Goal: Obtain resource: Download file/media

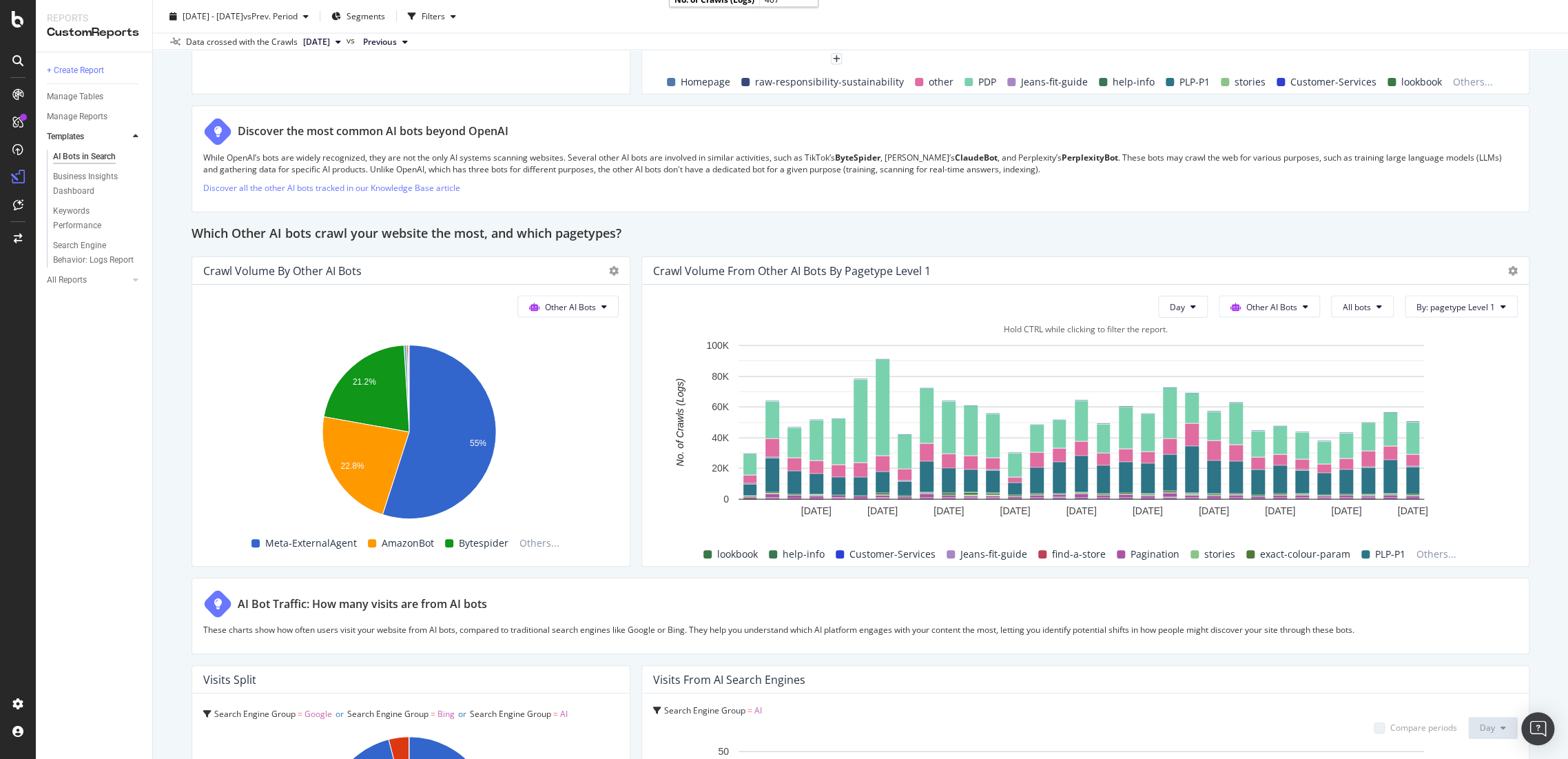
scroll to position [1837, 0]
click at [1256, 305] on span "Other AI Bots" at bounding box center [1271, 305] width 51 height 11
click at [1258, 409] on span "Other AI Bots" at bounding box center [1268, 407] width 53 height 12
click at [1176, 307] on button "Day" at bounding box center [1183, 305] width 50 height 22
click at [1185, 382] on div "Month" at bounding box center [1172, 382] width 47 height 20
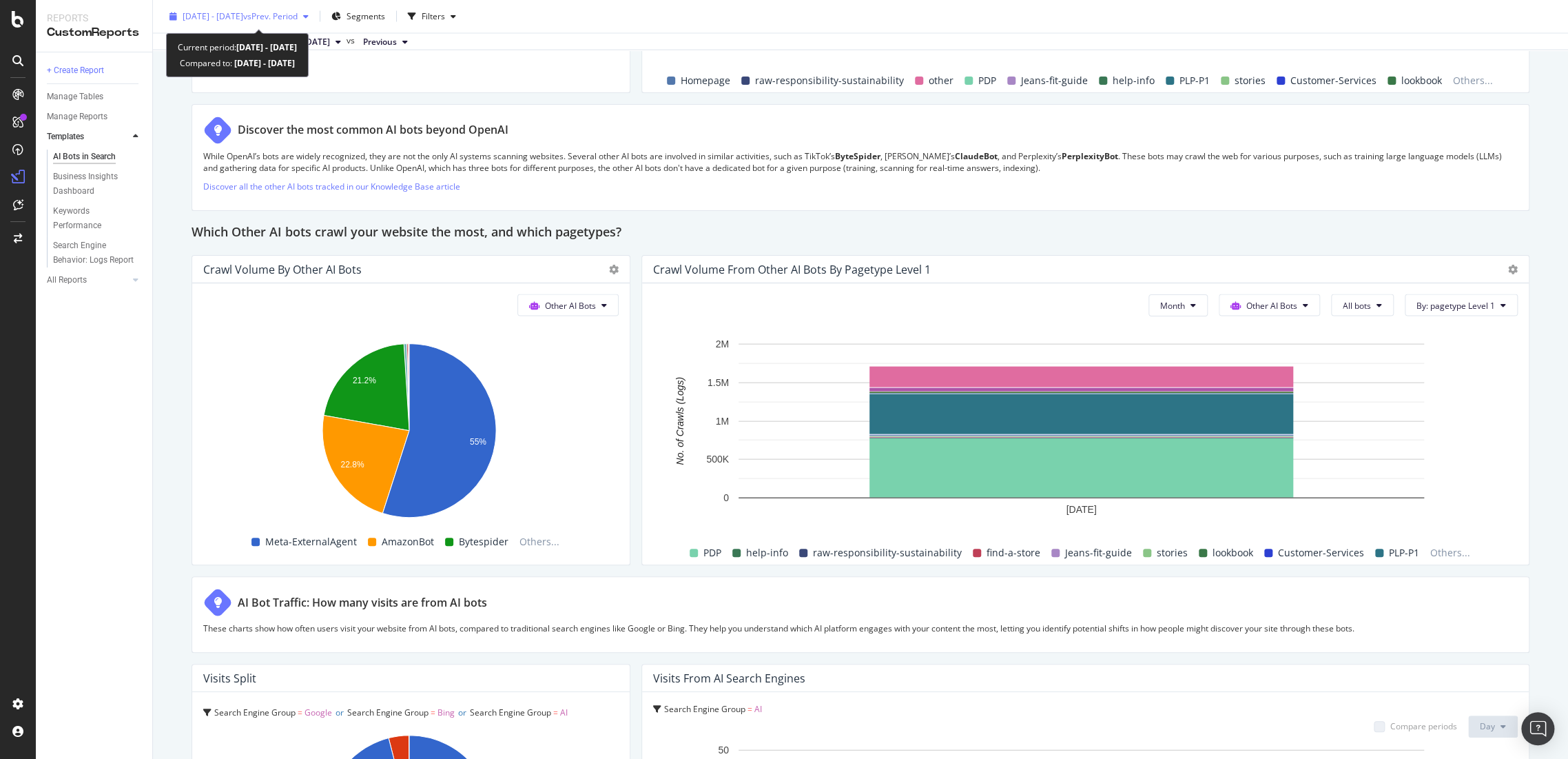
click at [295, 11] on span "vs Prev. Period" at bounding box center [270, 16] width 54 height 11
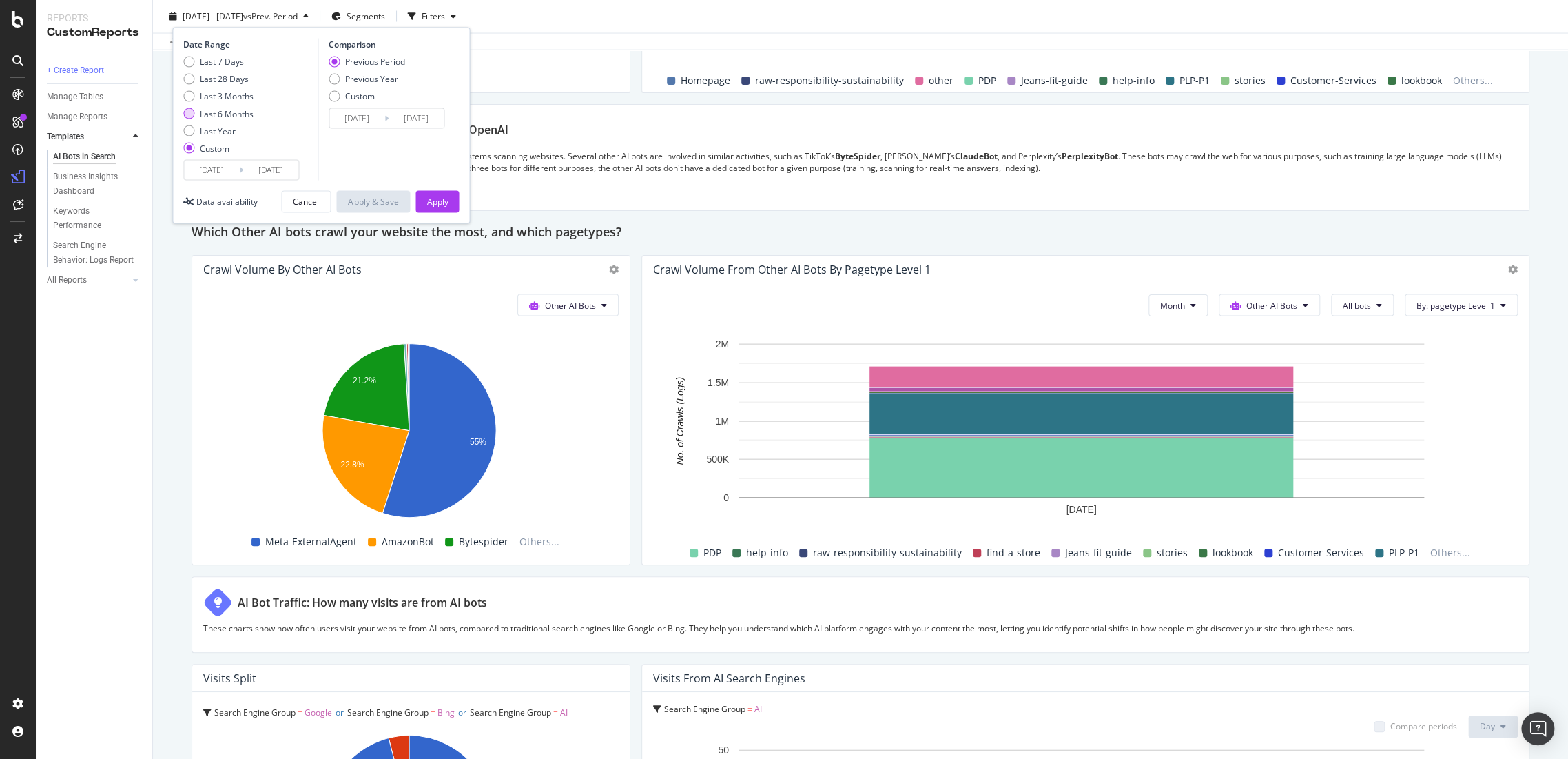
click at [228, 114] on div "Last 6 Months" at bounding box center [227, 113] width 53 height 11
type input "[DATE]"
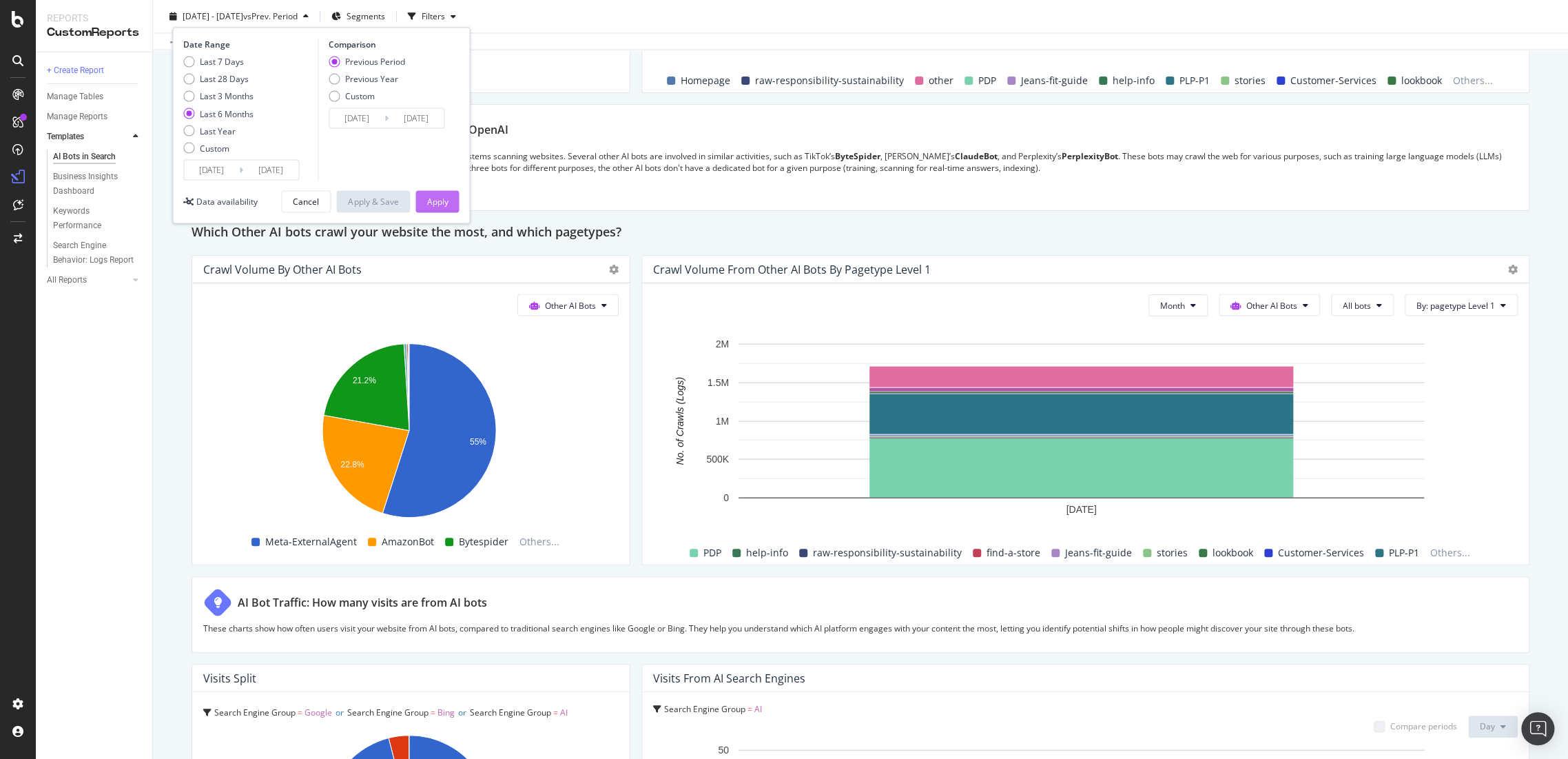
click at [444, 213] on button "Apply" at bounding box center [438, 201] width 44 height 22
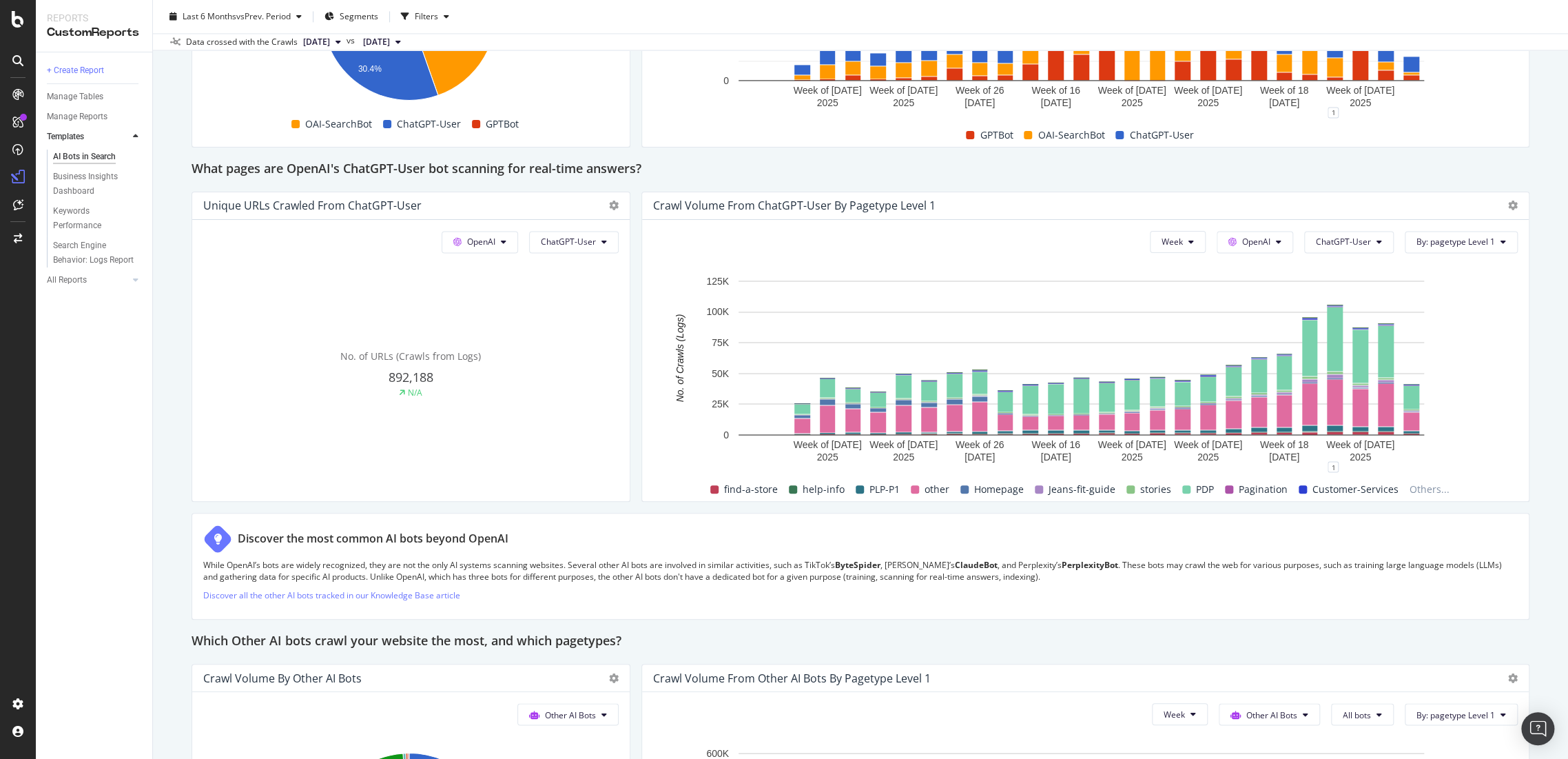
scroll to position [1455, 0]
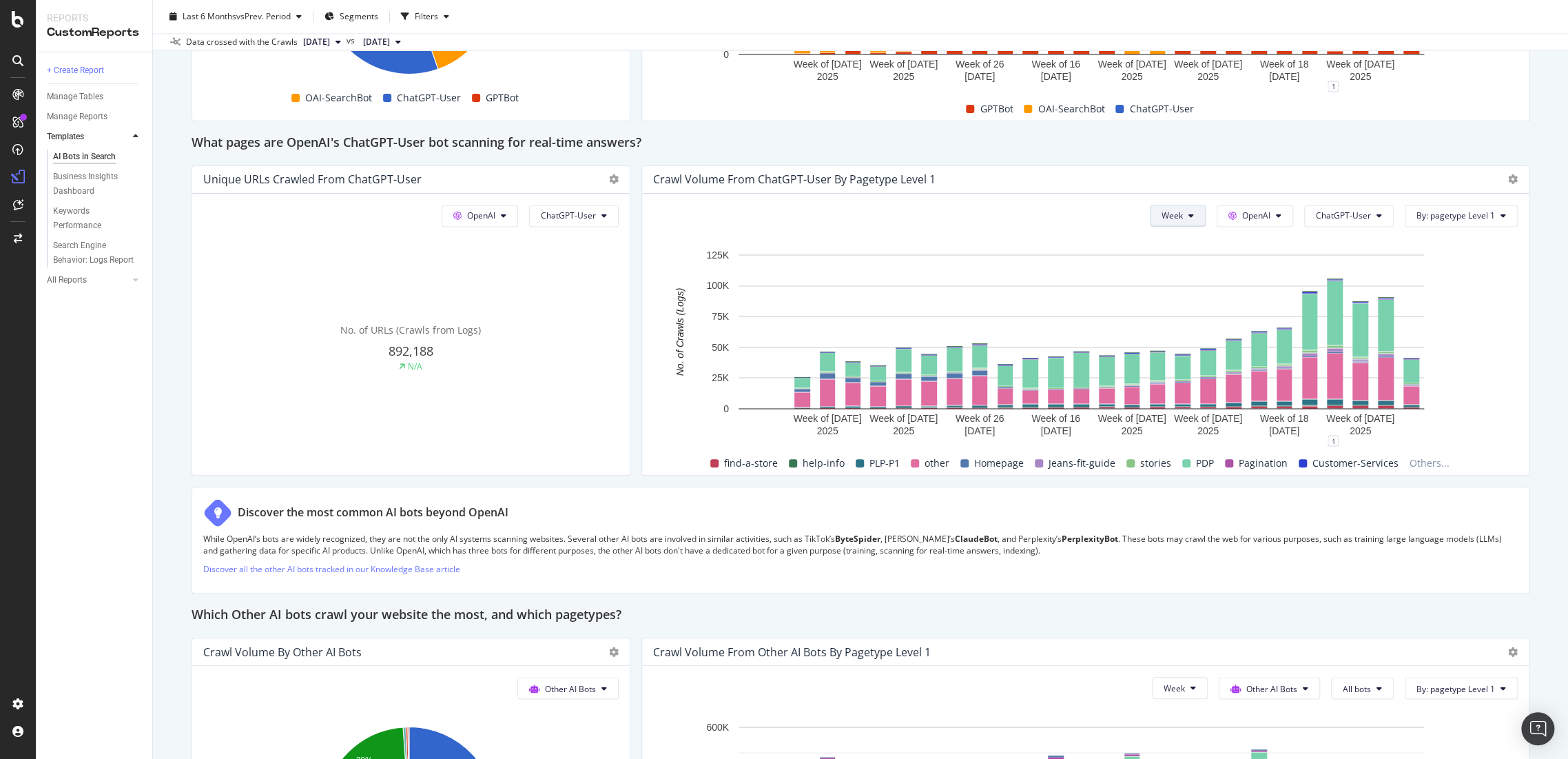
click at [1159, 220] on button "Week" at bounding box center [1177, 215] width 56 height 22
click at [1166, 289] on span "Month" at bounding box center [1165, 293] width 25 height 12
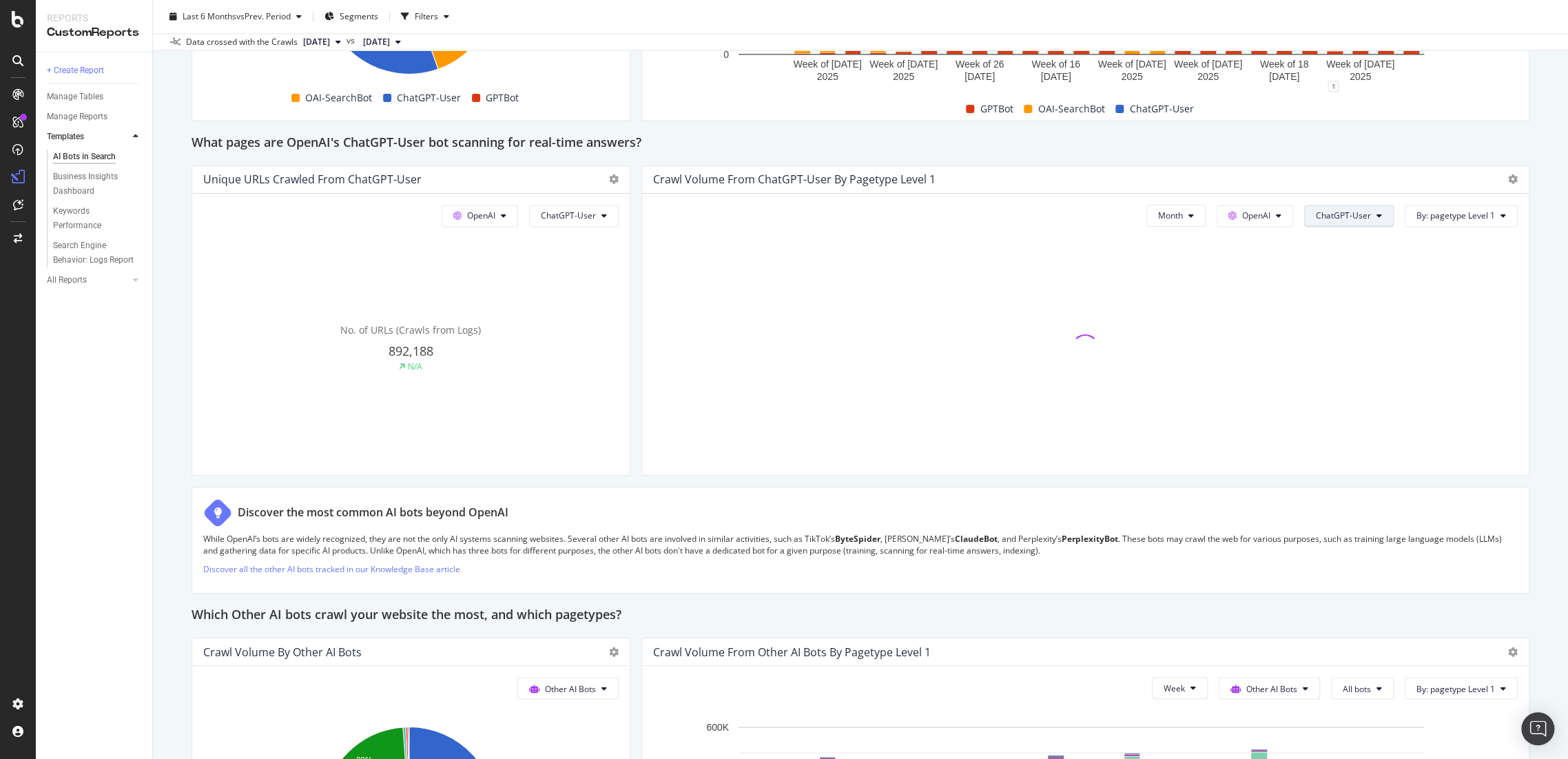
click at [1369, 222] on button "ChatGPT-User" at bounding box center [1349, 215] width 90 height 22
click at [1350, 240] on span "All bots" at bounding box center [1340, 242] width 70 height 12
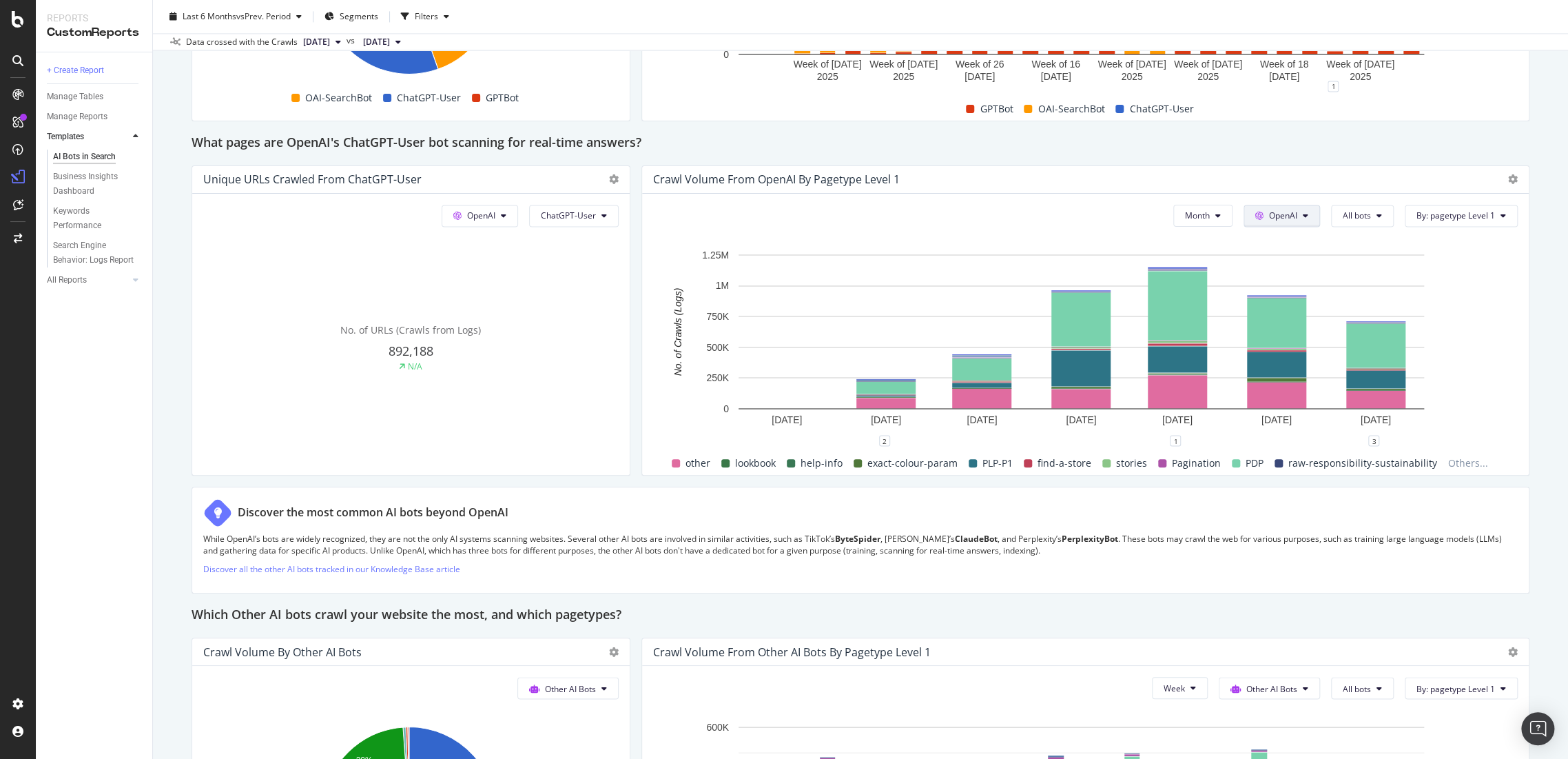
click at [1293, 221] on button "OpenAI" at bounding box center [1282, 215] width 76 height 22
click at [1291, 313] on span "Other AI Bots" at bounding box center [1291, 318] width 51 height 12
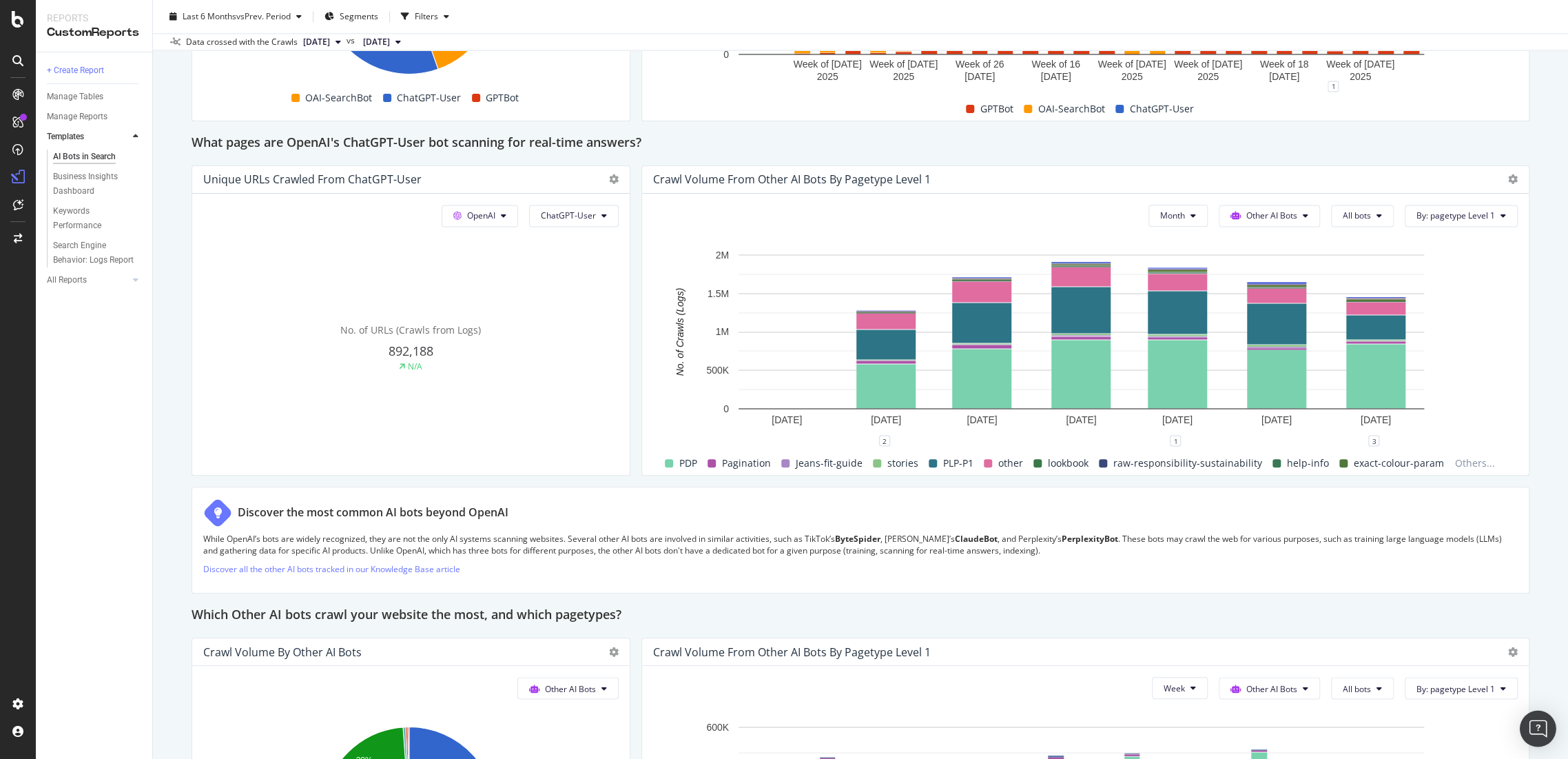
click at [1541, 735] on img "Open Intercom Messenger" at bounding box center [1537, 728] width 18 height 18
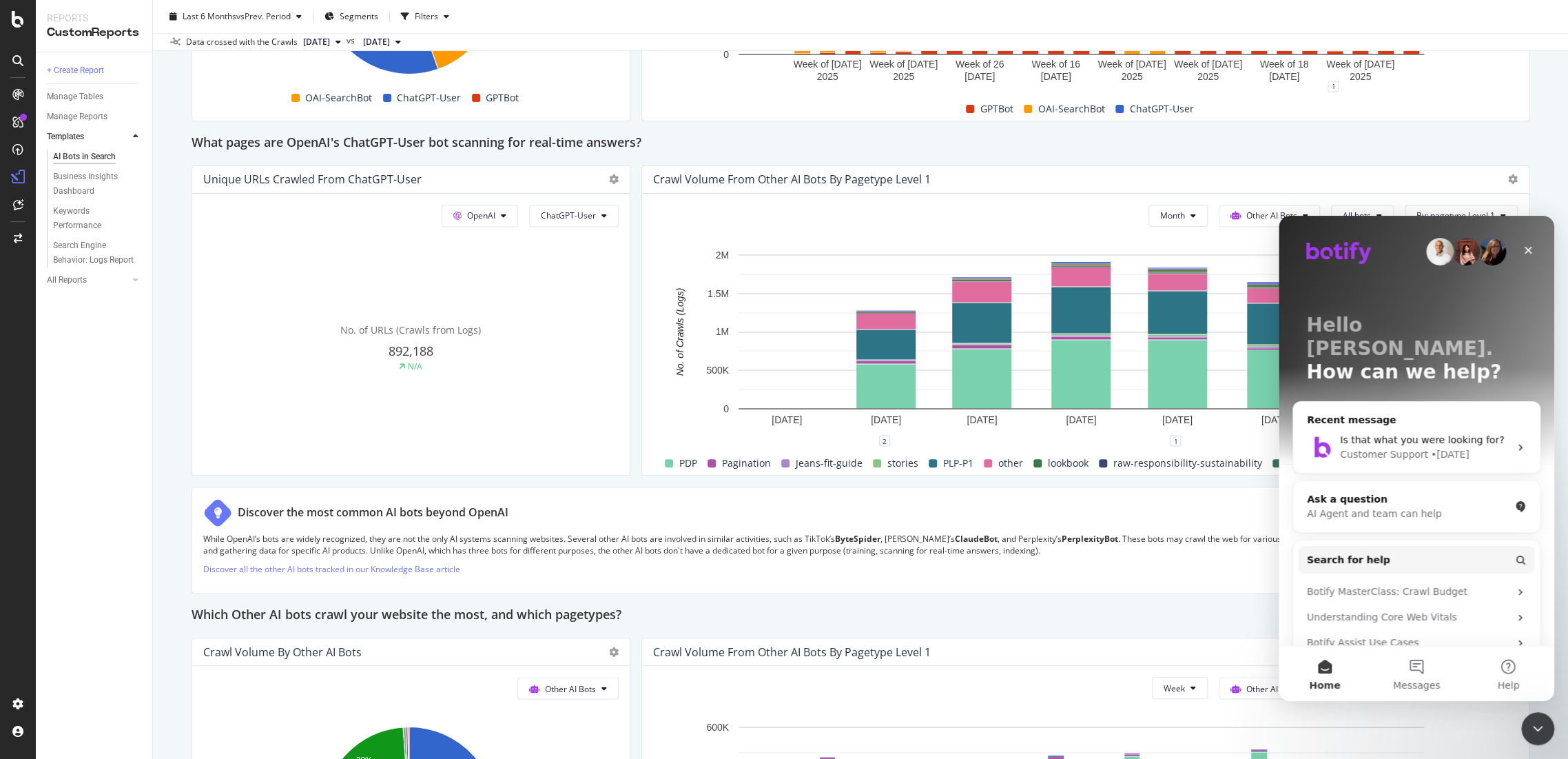
scroll to position [0, 0]
click at [1368, 500] on div "Ask a question AI Agent and team can help" at bounding box center [1416, 505] width 247 height 51
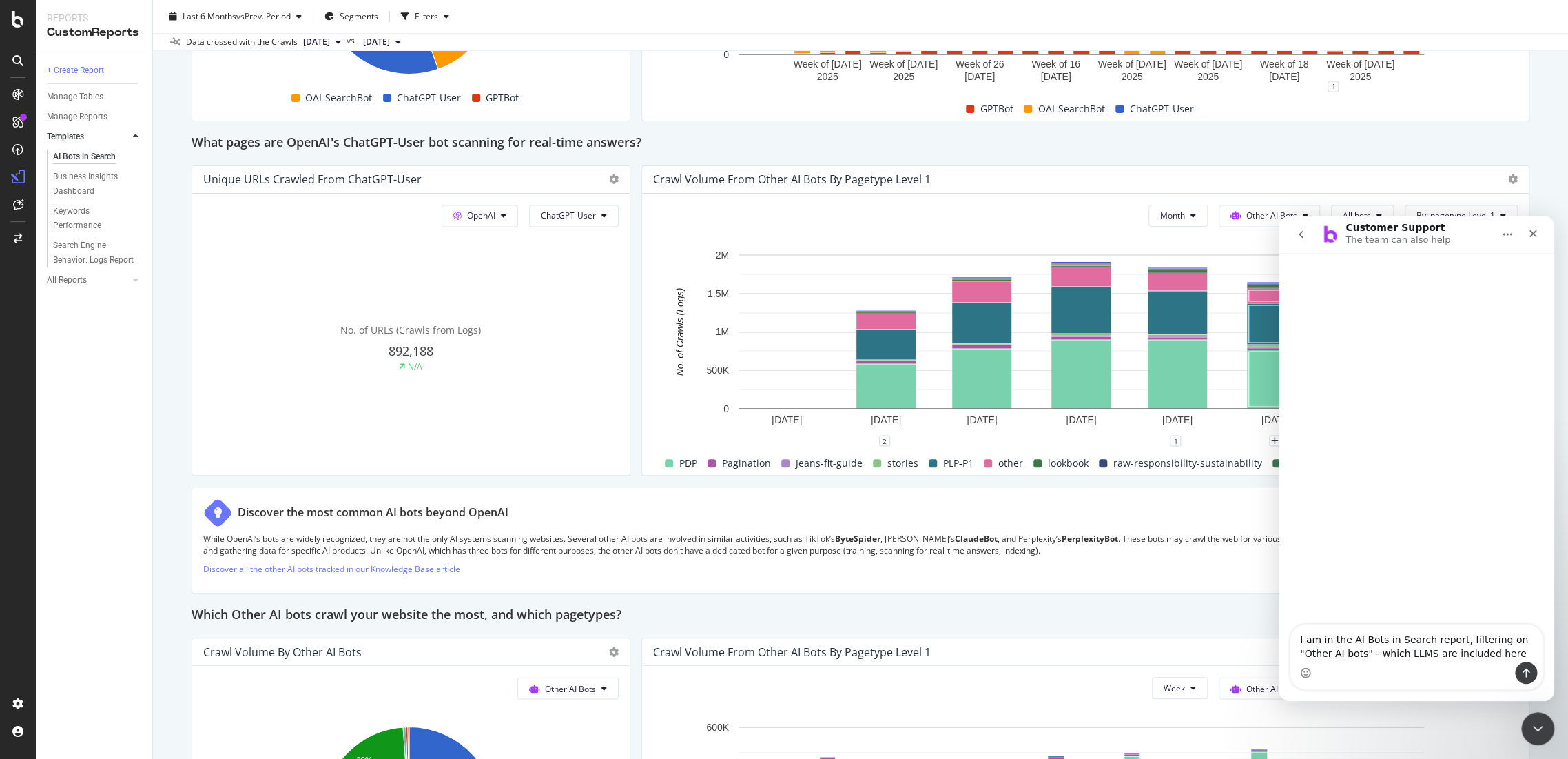
type textarea "I am in the AI Bots in Search report, filtering on "Other AI bots" - which LLMS…"
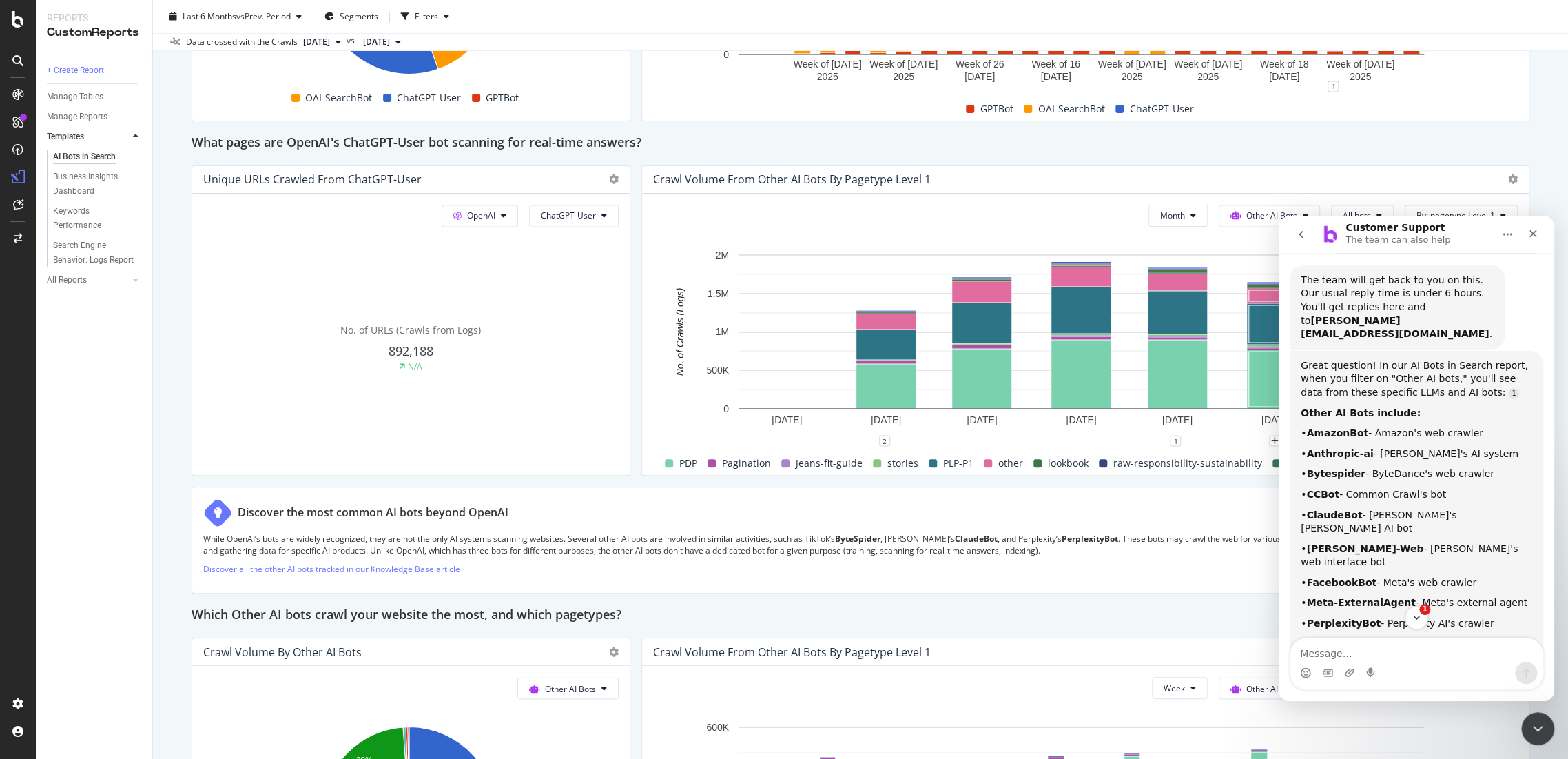
scroll to position [202, 0]
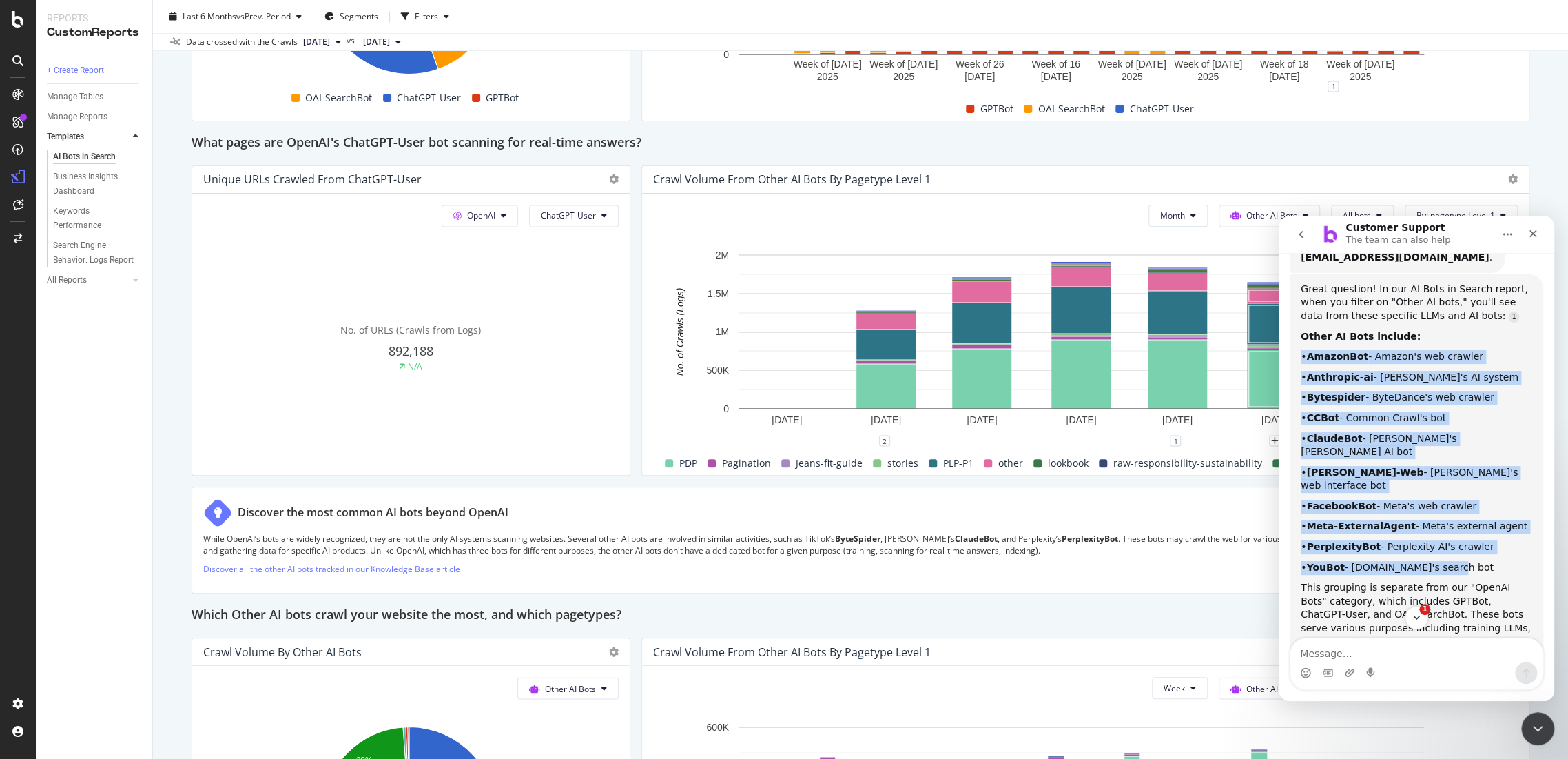
drag, startPoint x: 1433, startPoint y: 523, endPoint x: 1293, endPoint y: 334, distance: 235.2
click at [1293, 334] on div "Great question! In our AI Bots in Search report, when you filter on "Other AI b…" at bounding box center [1416, 496] width 254 height 443
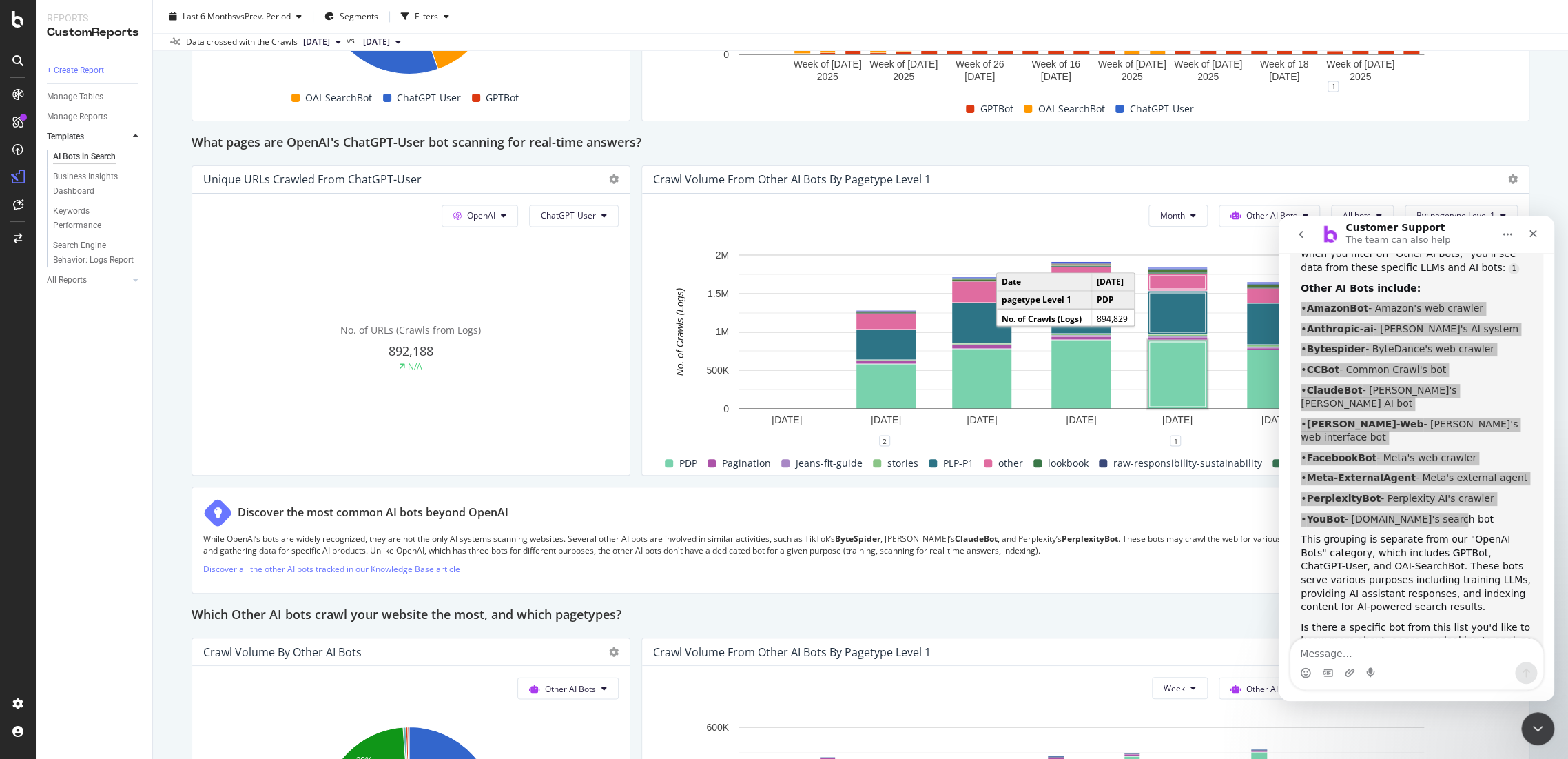
scroll to position [270, 0]
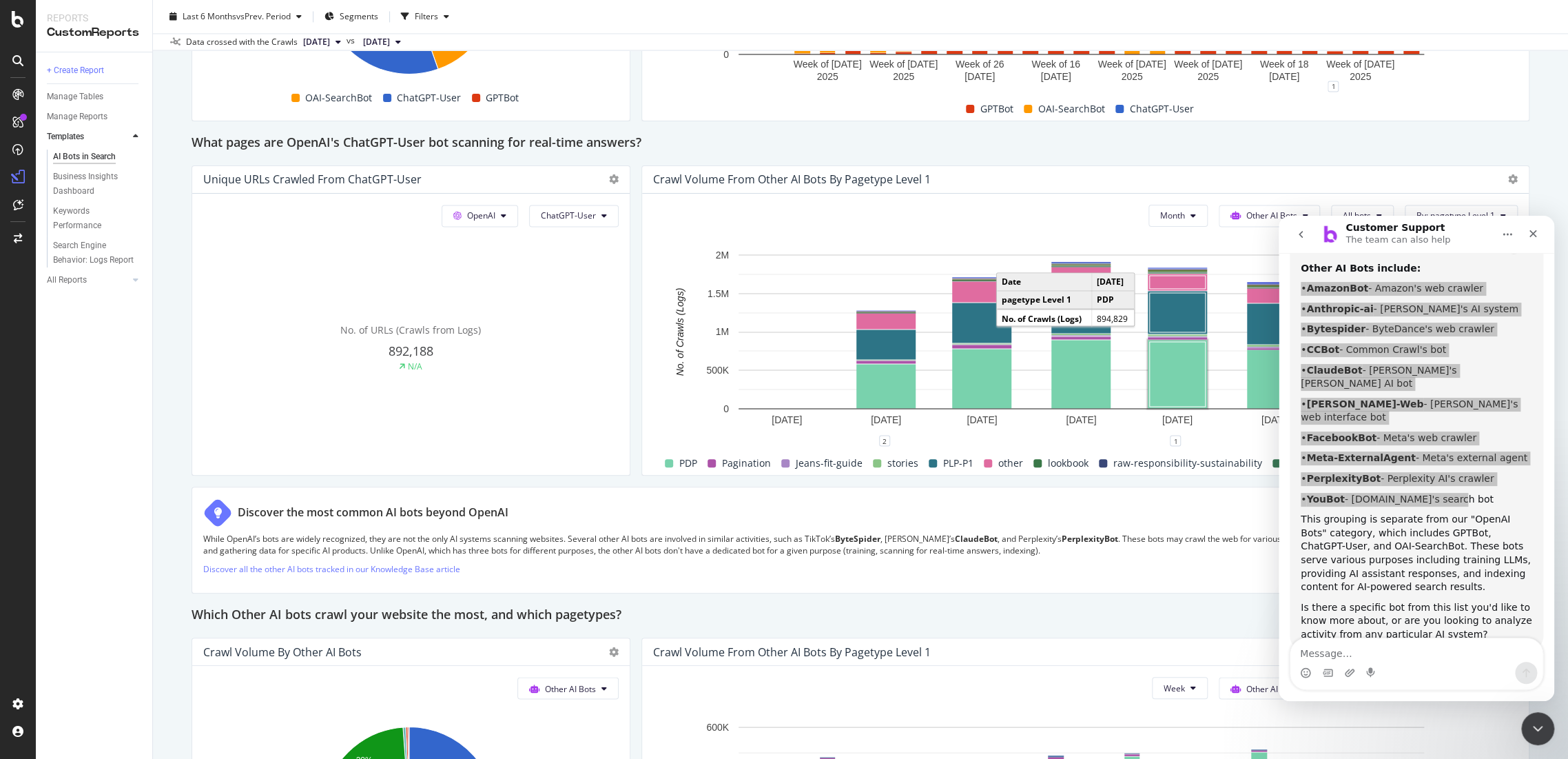
drag, startPoint x: 1077, startPoint y: 614, endPoint x: 1058, endPoint y: 564, distance: 53.5
click at [1077, 614] on div "Which Other AI bots crawl your website the most, and which pagetypes?" at bounding box center [861, 615] width 1338 height 22
click at [1538, 722] on icon "Close Intercom Messenger" at bounding box center [1536, 726] width 16 height 16
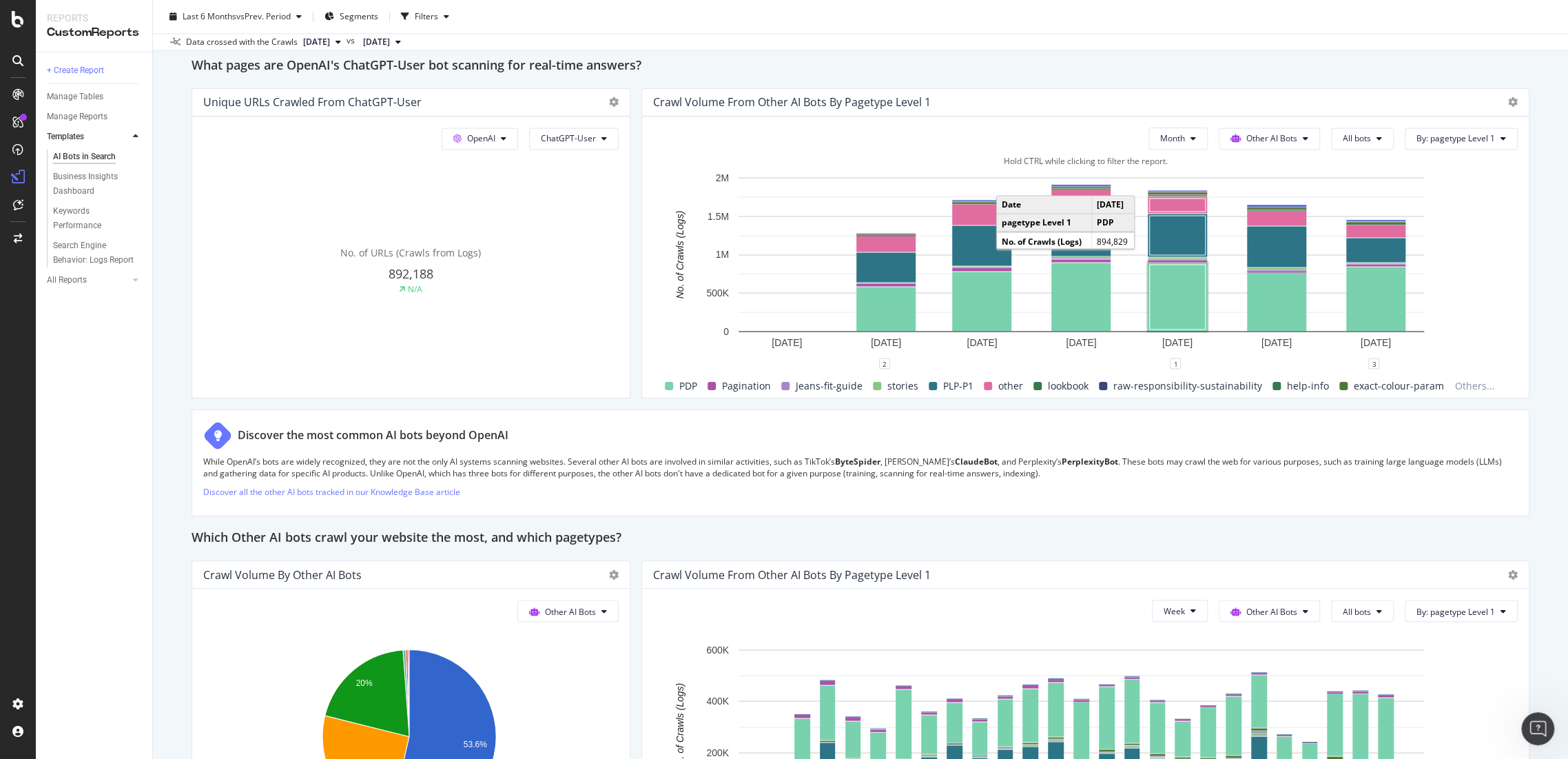
scroll to position [1531, 0]
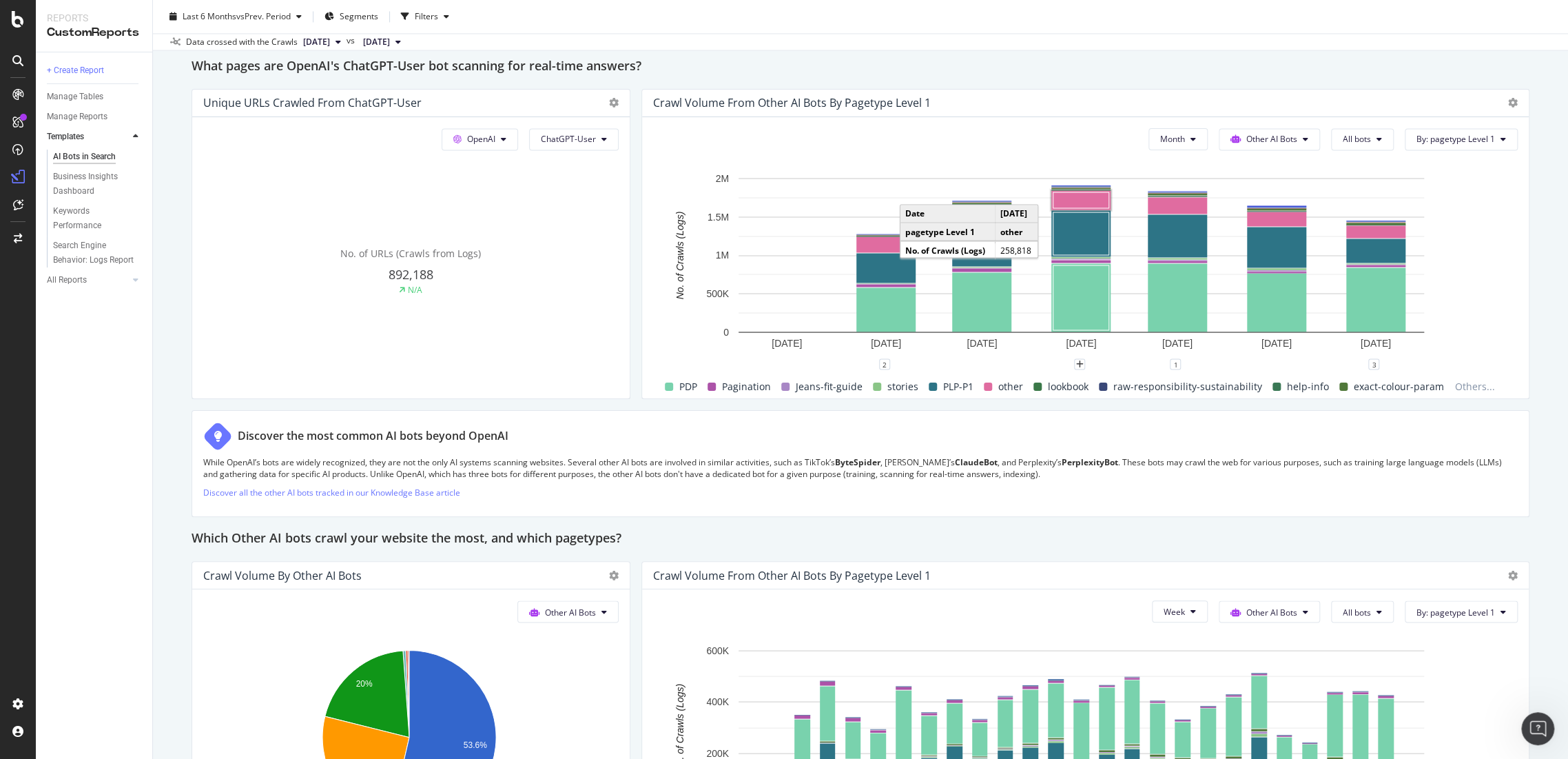
click at [1501, 105] on div at bounding box center [1509, 102] width 16 height 13
click at [1508, 98] on icon at bounding box center [1513, 103] width 10 height 10
click at [1422, 146] on div "Export as CSV" at bounding box center [1421, 154] width 148 height 20
